Goal: Task Accomplishment & Management: Complete application form

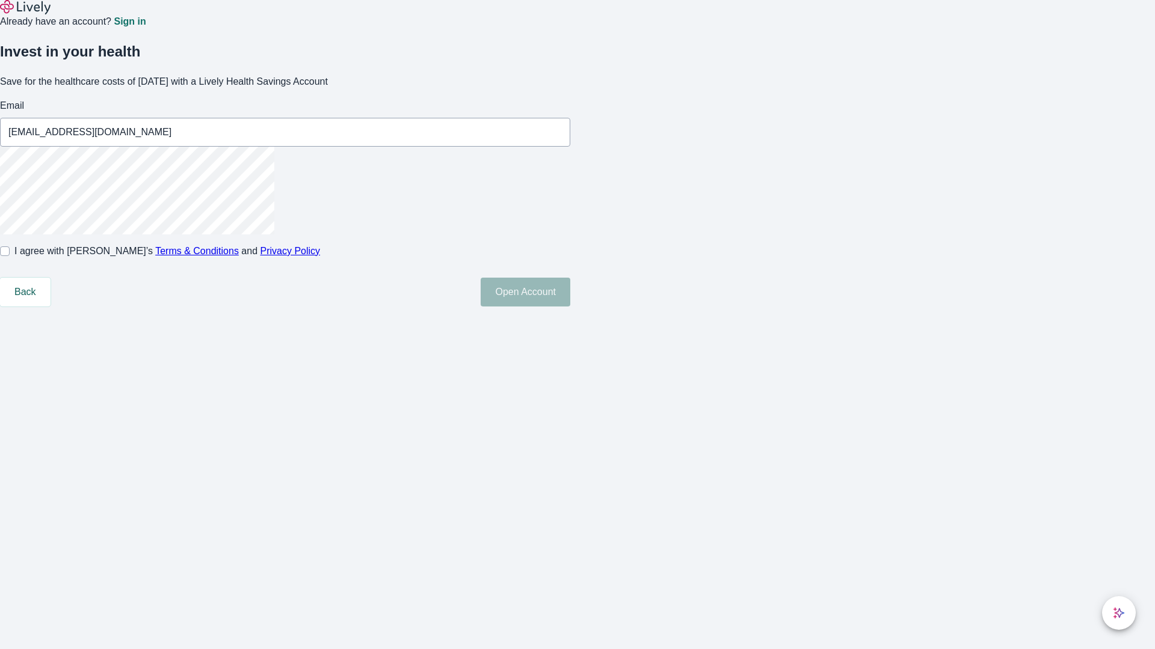
click at [10, 256] on input "I agree with Lively’s Terms & Conditions and Privacy Policy" at bounding box center [5, 252] width 10 height 10
checkbox input "true"
click at [570, 307] on button "Open Account" at bounding box center [525, 292] width 90 height 29
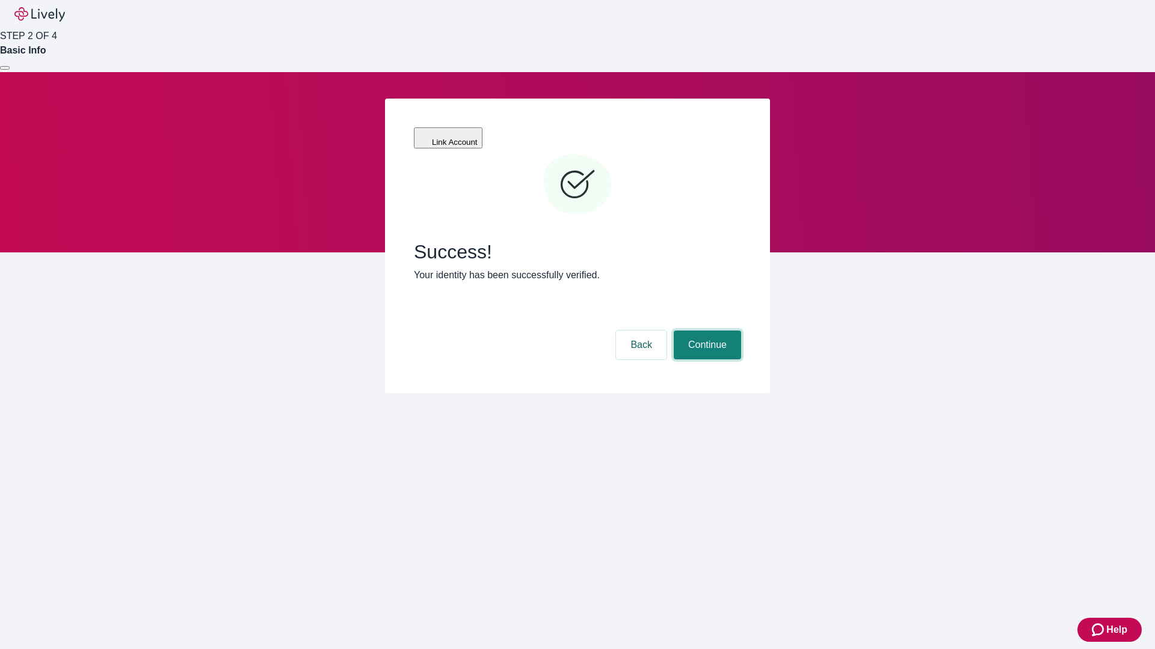
click at [705, 331] on button "Continue" at bounding box center [706, 345] width 67 height 29
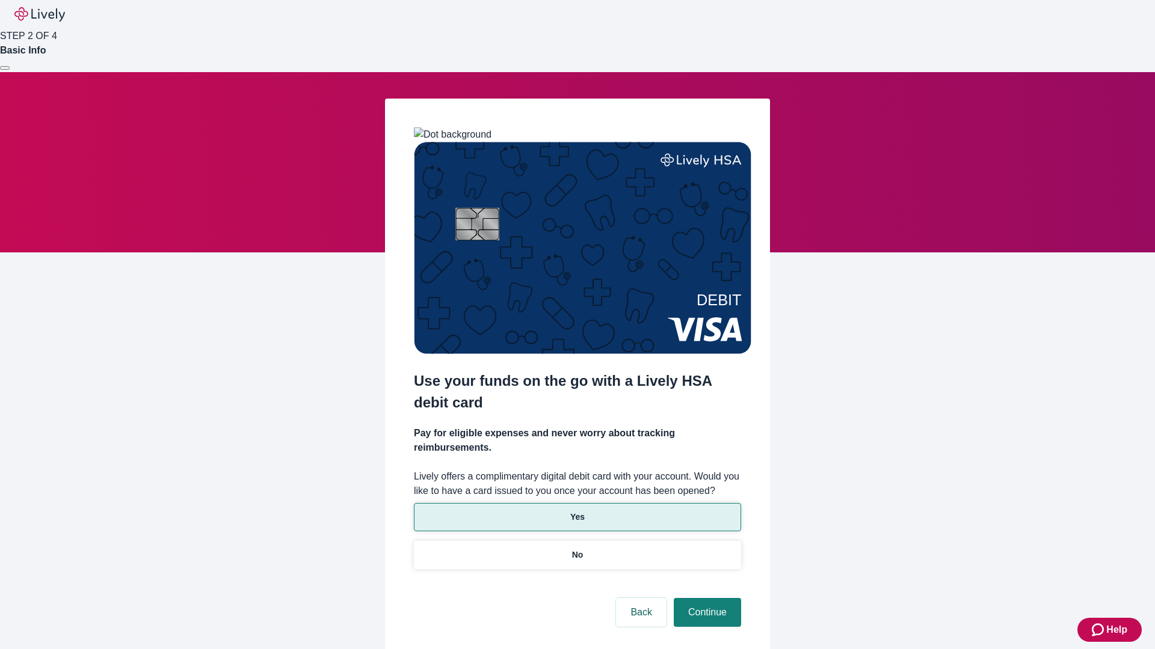
click at [577, 511] on p "Yes" at bounding box center [577, 517] width 14 height 13
click at [705, 598] on button "Continue" at bounding box center [706, 612] width 67 height 29
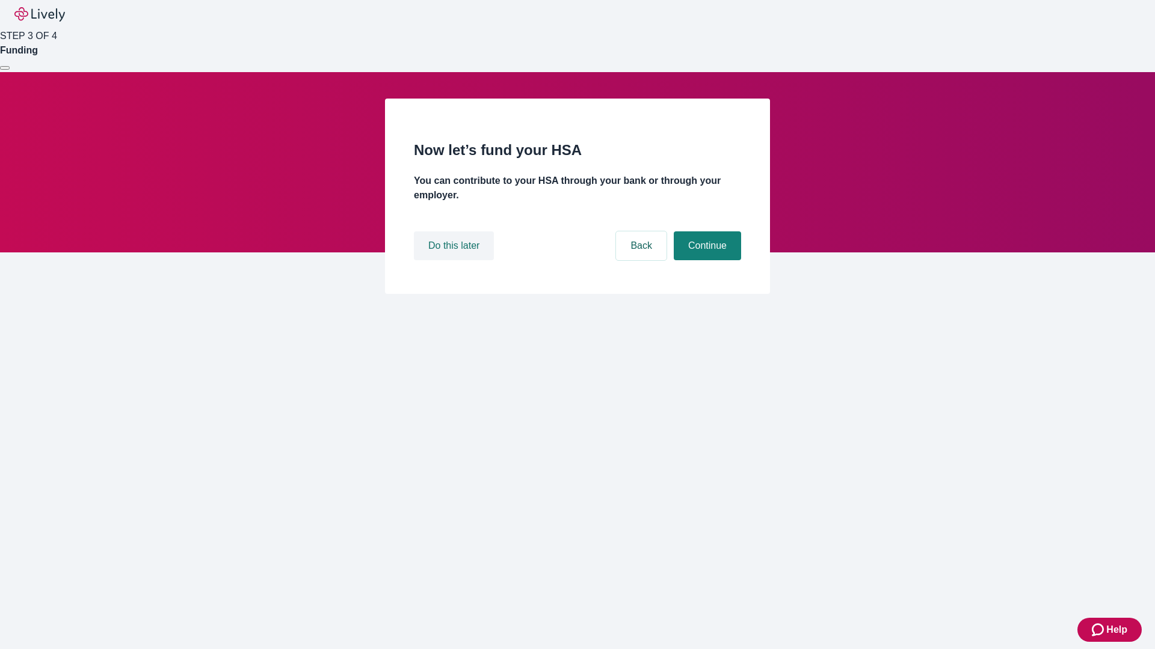
click at [455, 260] on button "Do this later" at bounding box center [454, 246] width 80 height 29
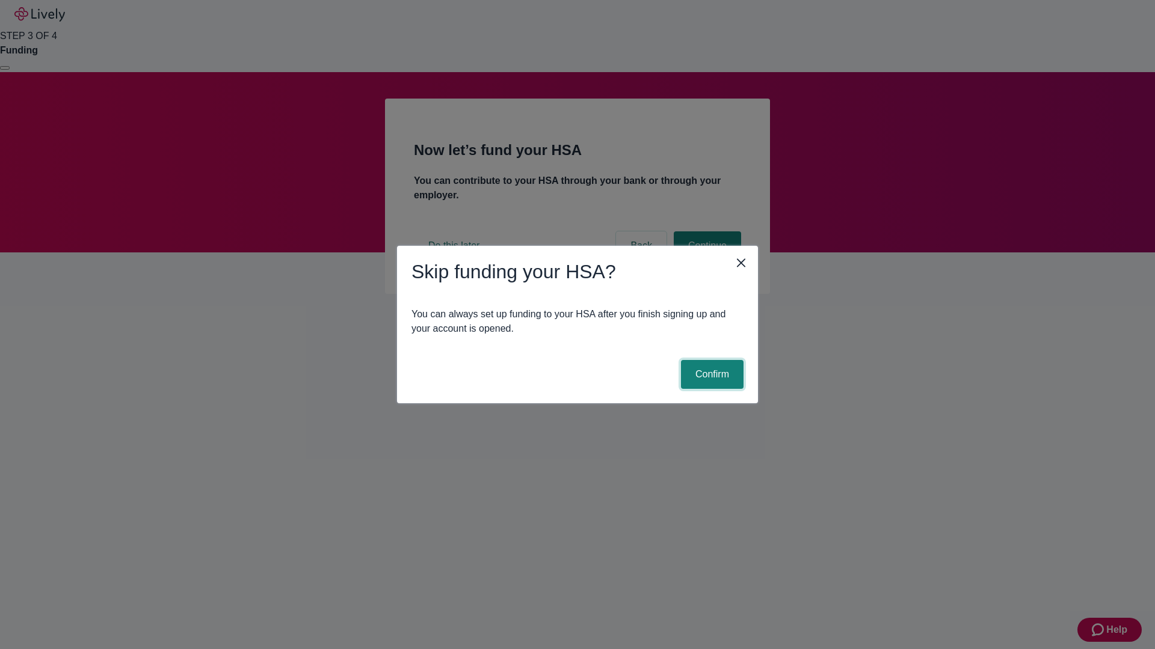
click at [710, 375] on button "Confirm" at bounding box center [712, 374] width 63 height 29
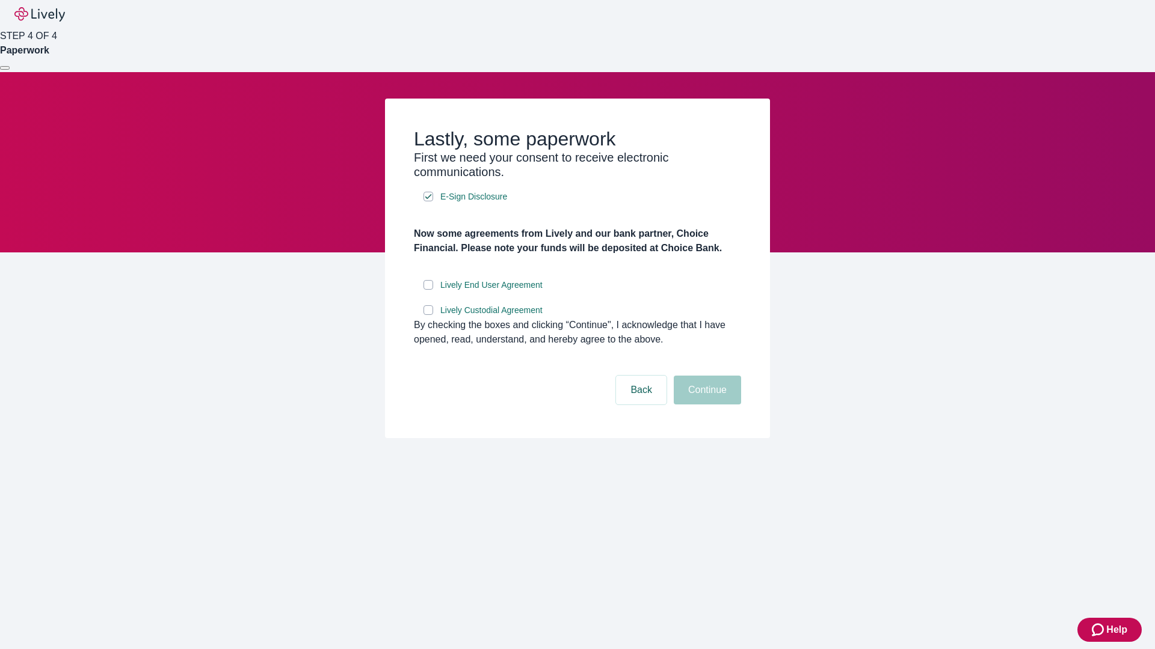
click at [428, 290] on input "Lively End User Agreement" at bounding box center [428, 285] width 10 height 10
checkbox input "true"
click at [428, 315] on input "Lively Custodial Agreement" at bounding box center [428, 310] width 10 height 10
checkbox input "true"
click at [705, 405] on button "Continue" at bounding box center [706, 390] width 67 height 29
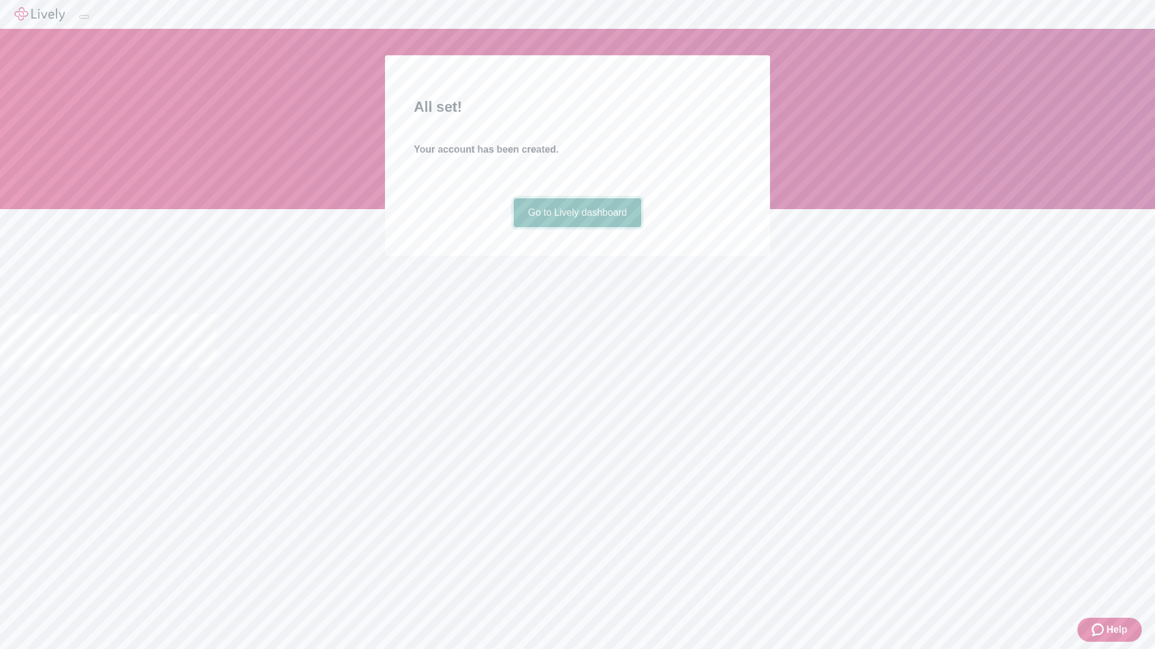
click at [577, 227] on link "Go to Lively dashboard" at bounding box center [578, 212] width 128 height 29
